Goal: Find specific page/section: Find specific page/section

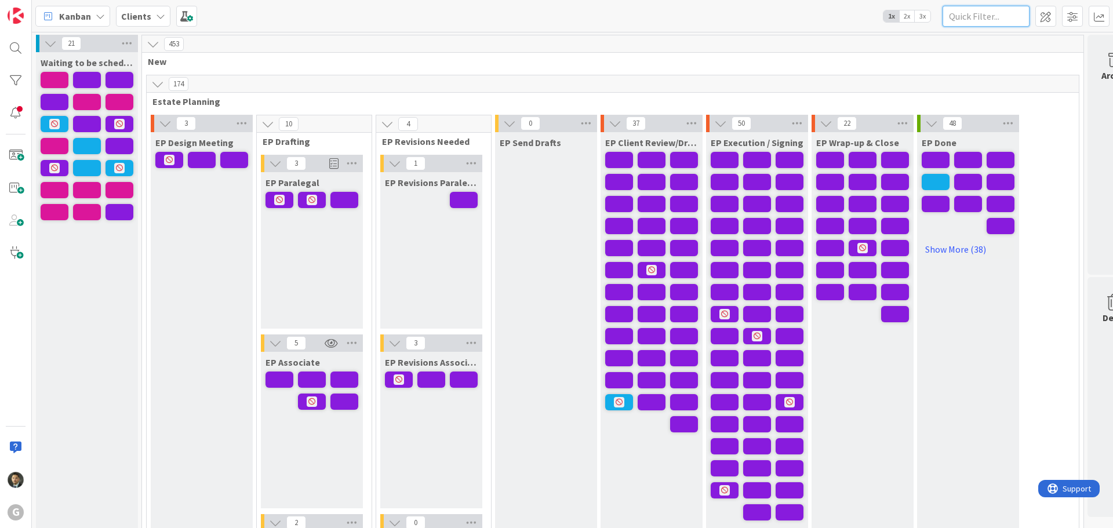
click at [982, 12] on input "text" at bounding box center [986, 16] width 87 height 21
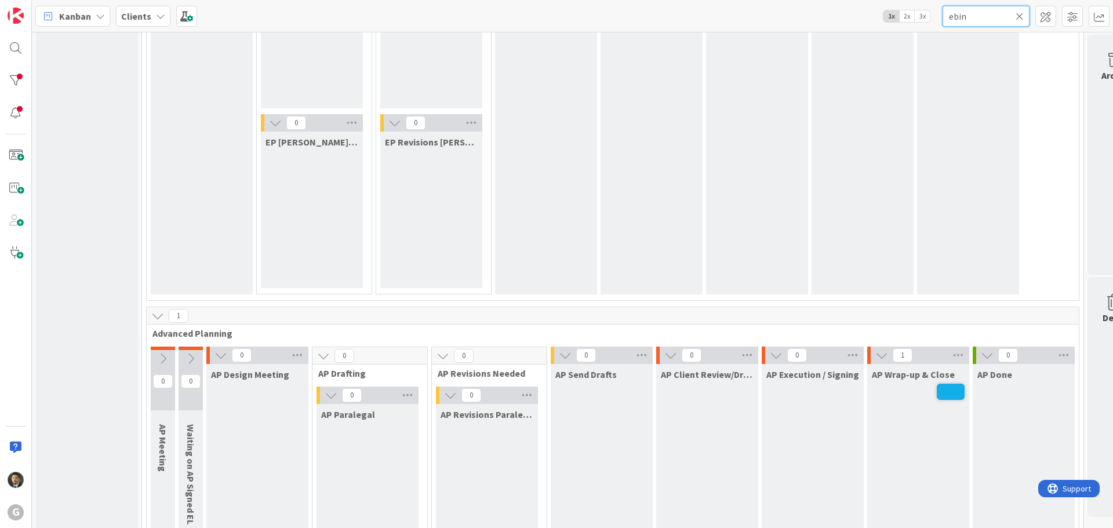
scroll to position [696, 0]
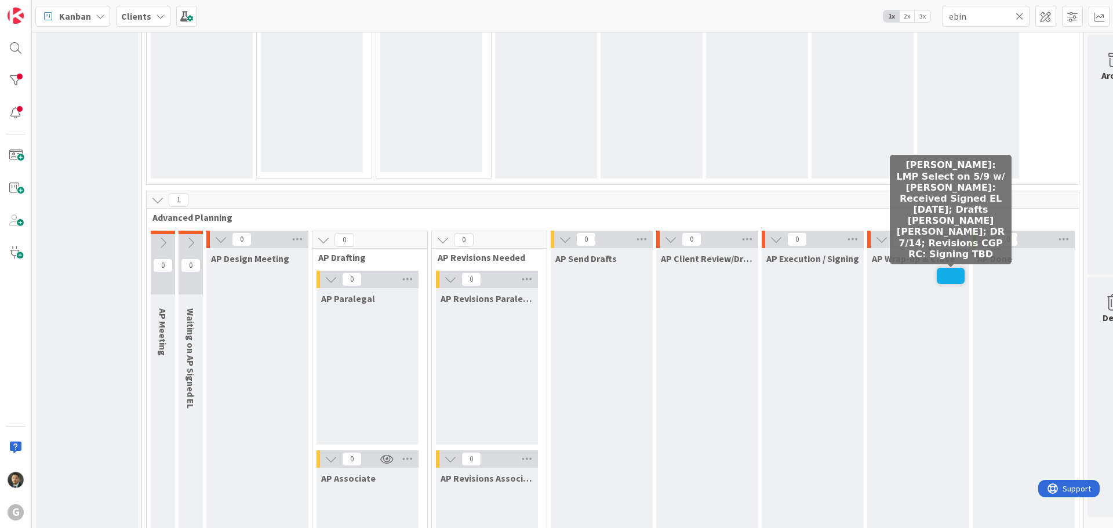
click at [951, 277] on span at bounding box center [951, 276] width 28 height 16
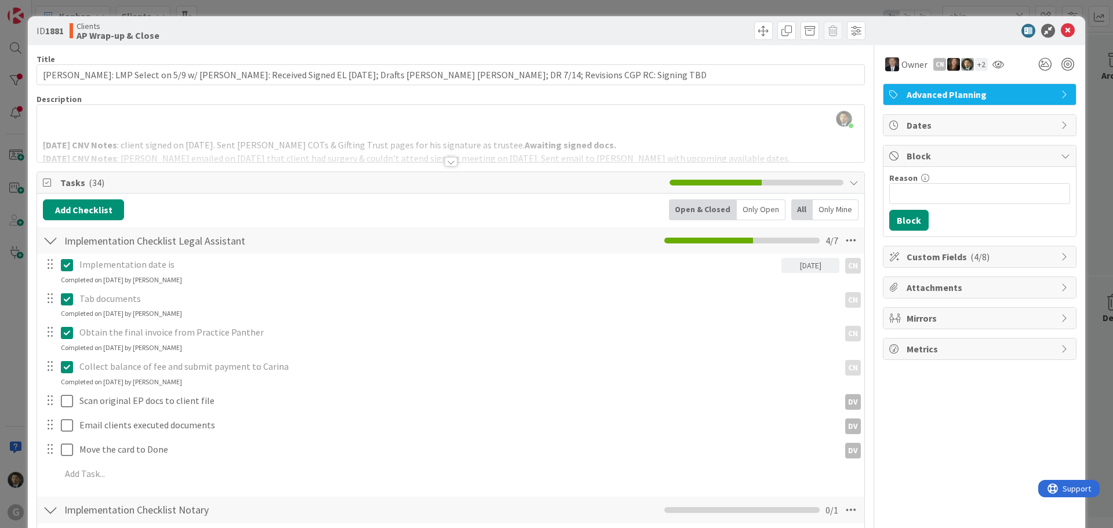
click at [449, 161] on div at bounding box center [451, 161] width 13 height 9
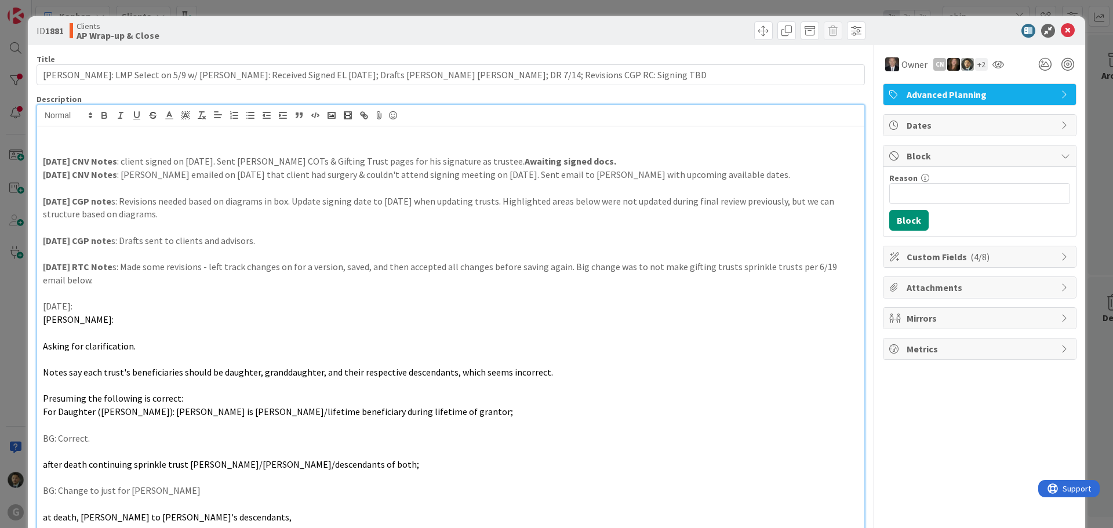
click at [850, 10] on div "ID 1881 Clients AP Wrap-up & Close Title 127 / 128 [PERSON_NAME]: LMP Select on…" at bounding box center [556, 264] width 1113 height 528
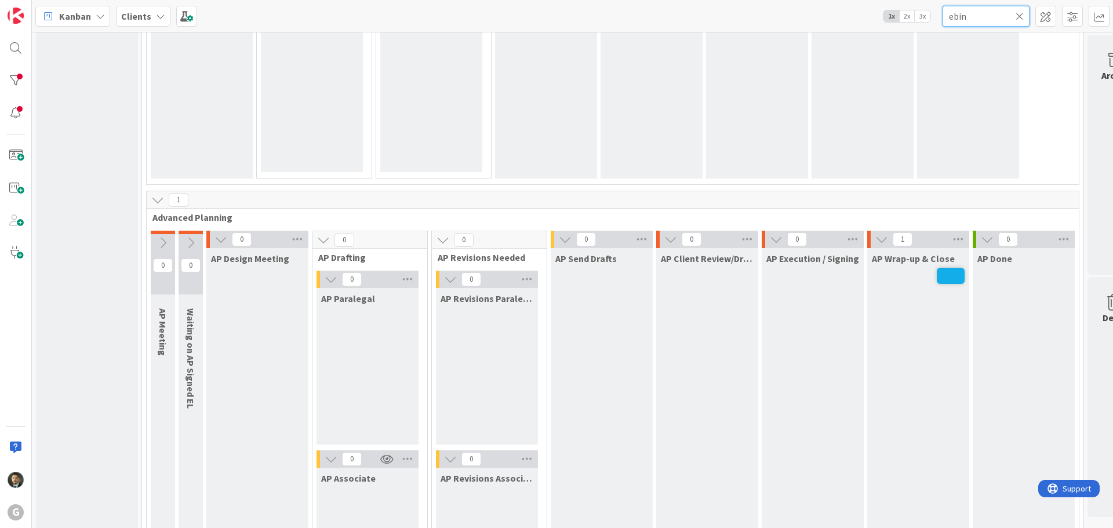
click at [990, 21] on input "ebin" at bounding box center [986, 16] width 87 height 21
drag, startPoint x: 990, startPoint y: 21, endPoint x: 941, endPoint y: 23, distance: 48.1
click at [941, 23] on div "Kanban Clients 1x 2x 3x ebin" at bounding box center [572, 16] width 1081 height 32
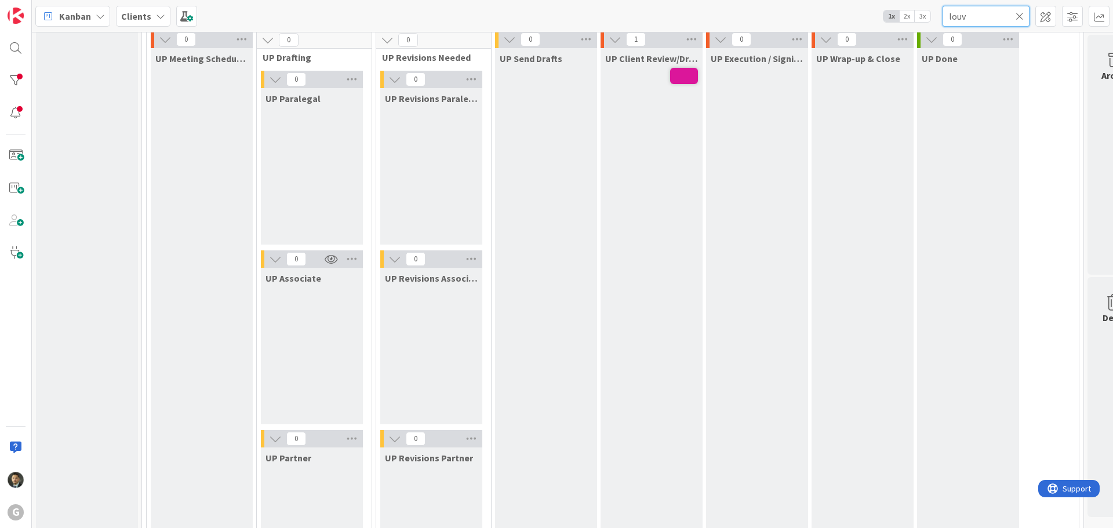
scroll to position [1623, 0]
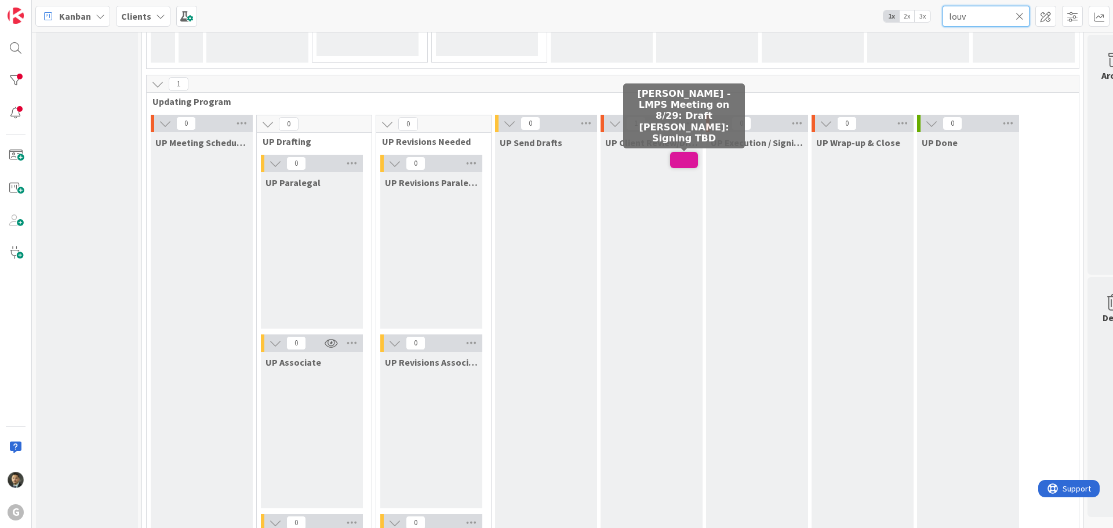
type input "louv"
click at [682, 157] on span at bounding box center [684, 160] width 28 height 16
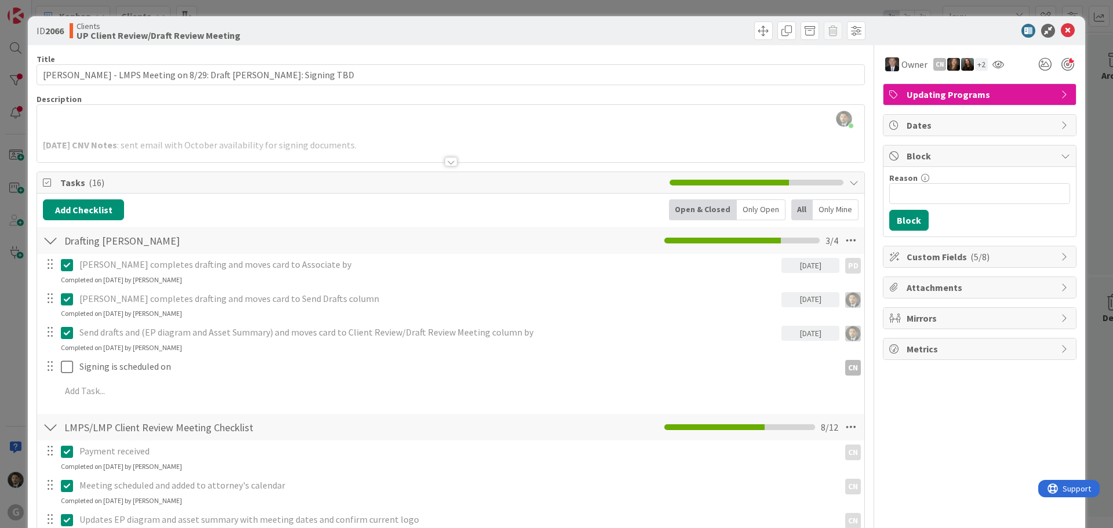
click at [424, 13] on div "ID 2066 Clients UP Client Review/Draft Review Meeting Title 63 / 128 [PERSON_NA…" at bounding box center [556, 264] width 1113 height 528
